Goal: Navigation & Orientation: Find specific page/section

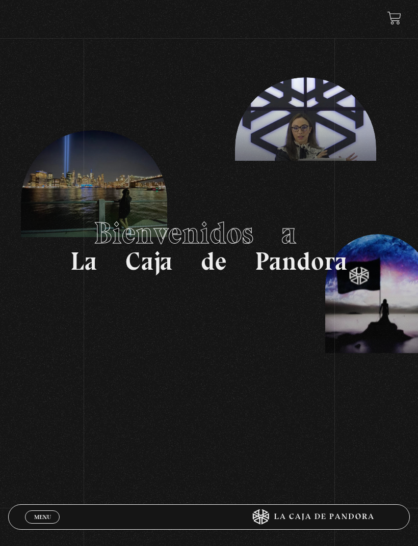
click at [396, 15] on link at bounding box center [394, 18] width 14 height 14
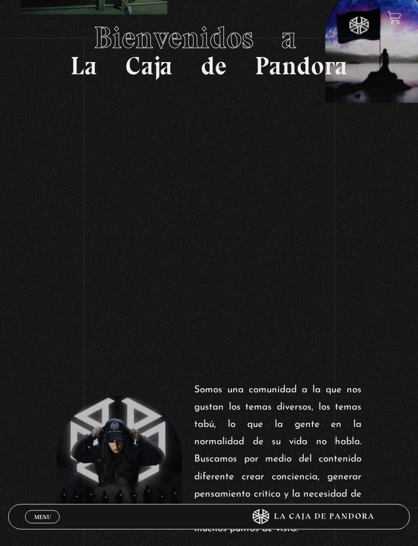
scroll to position [197, 0]
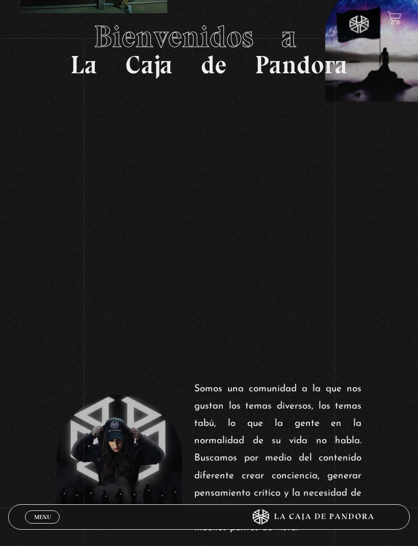
click at [39, 524] on link "Menu Cerrar" at bounding box center [42, 517] width 35 height 13
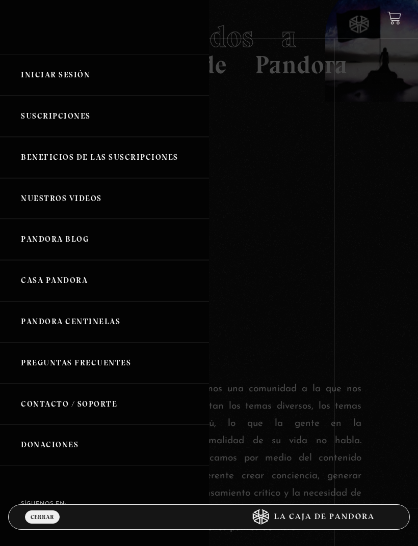
click at [51, 241] on link "Pandora Blog" at bounding box center [104, 239] width 209 height 41
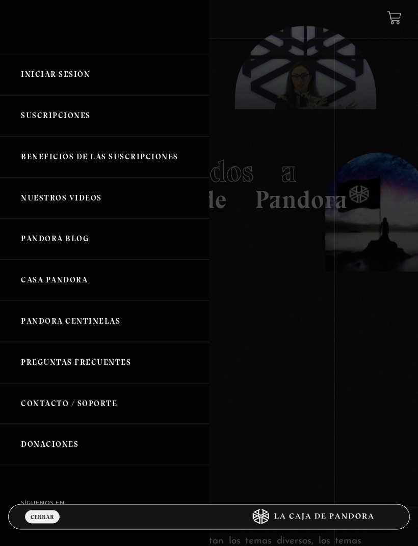
scroll to position [62, 0]
click at [37, 274] on link "Casa Pandora" at bounding box center [104, 280] width 209 height 41
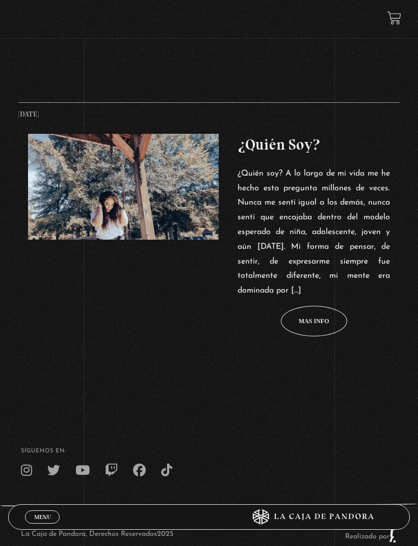
scroll to position [441, 0]
click at [65, 239] on figure at bounding box center [123, 186] width 190 height 106
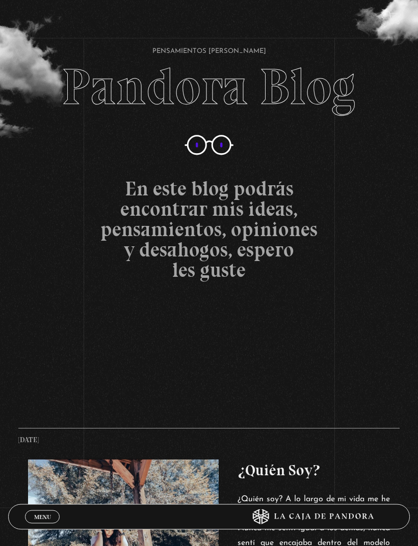
scroll to position [88, 0]
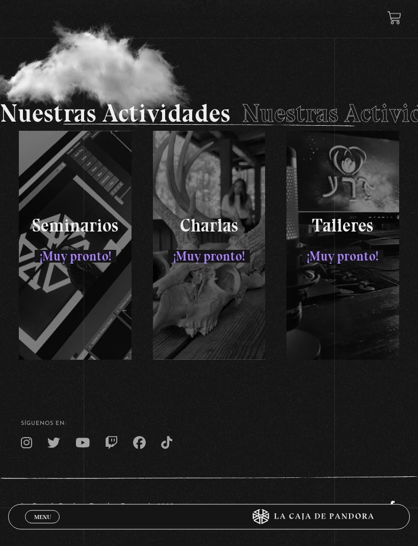
scroll to position [1351, 0]
